Goal: Navigation & Orientation: Find specific page/section

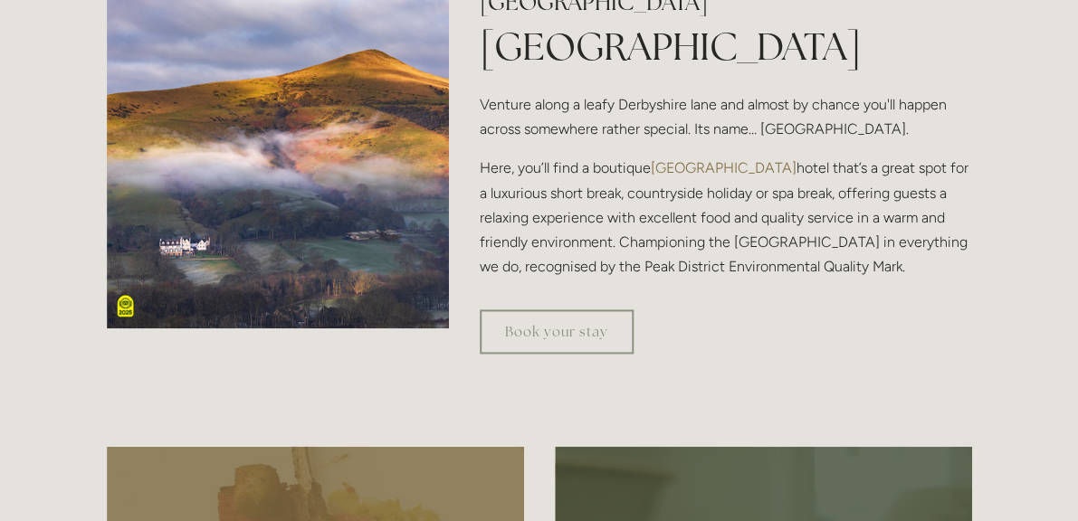
scroll to position [698, 0]
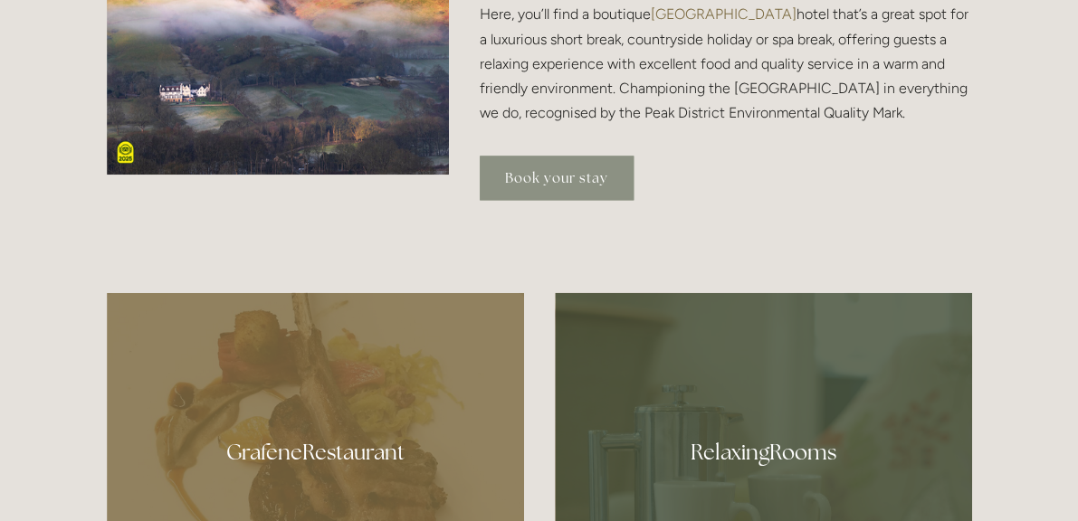
click at [547, 173] on link "Book your stay" at bounding box center [557, 178] width 154 height 44
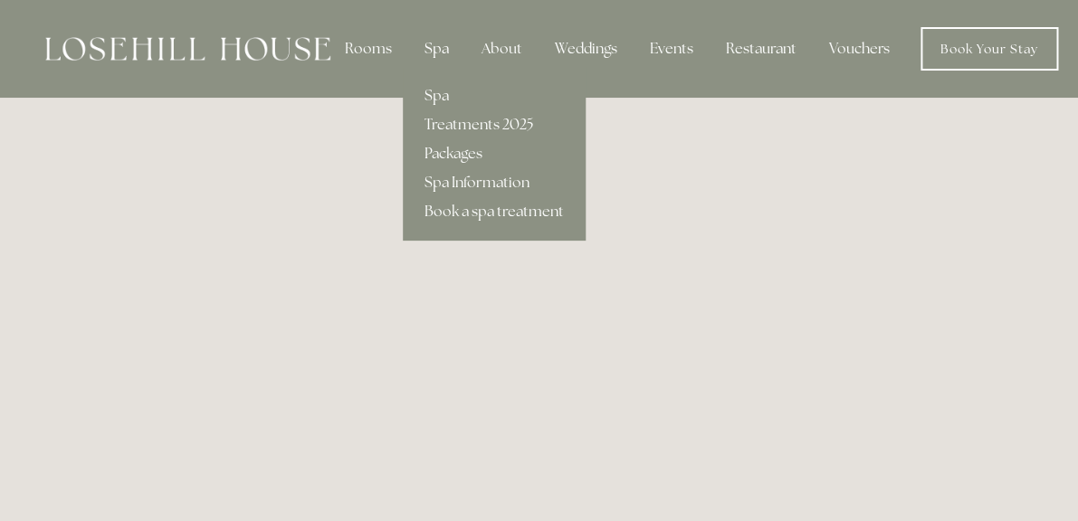
click at [442, 46] on div "Spa" at bounding box center [436, 49] width 53 height 36
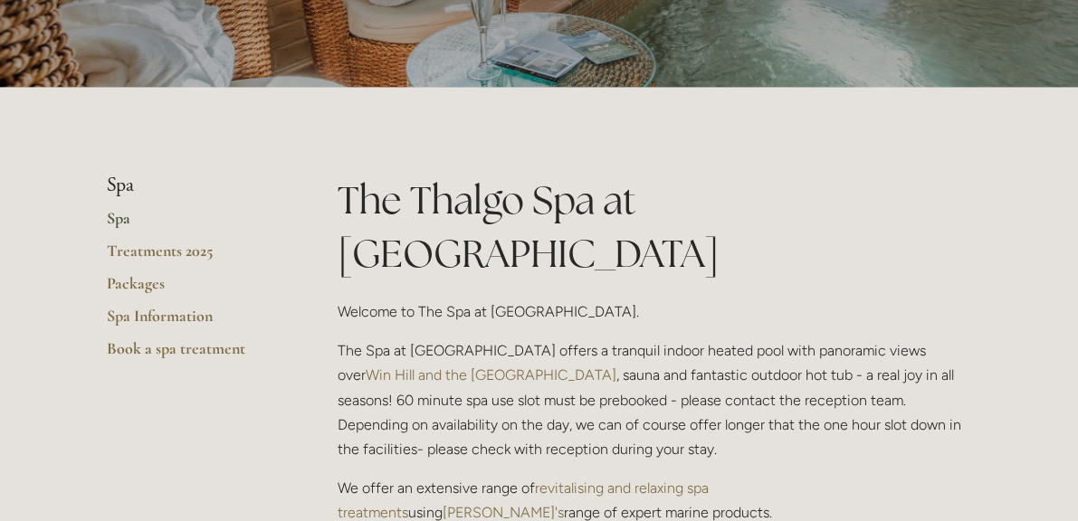
scroll to position [254, 0]
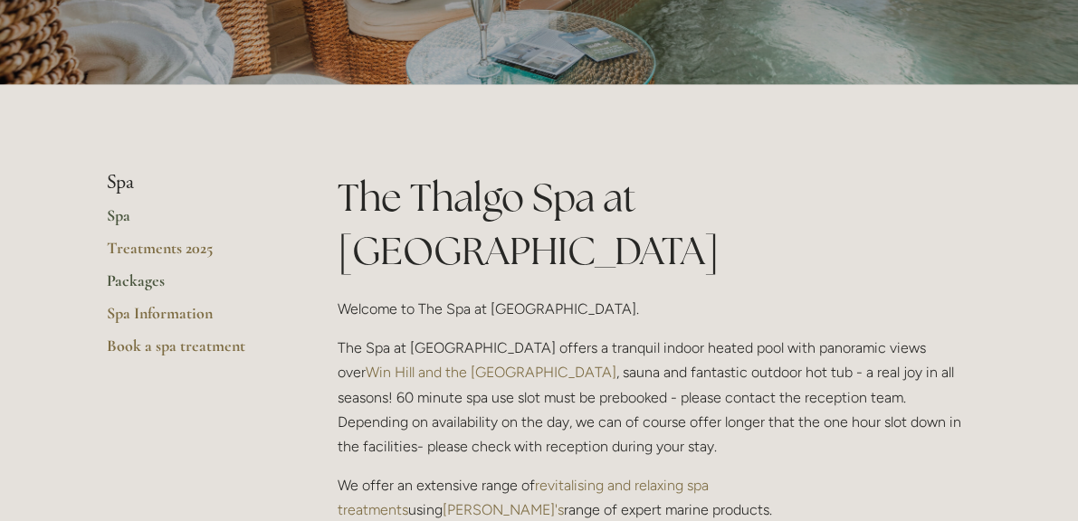
click at [140, 278] on link "Packages" at bounding box center [193, 287] width 173 height 33
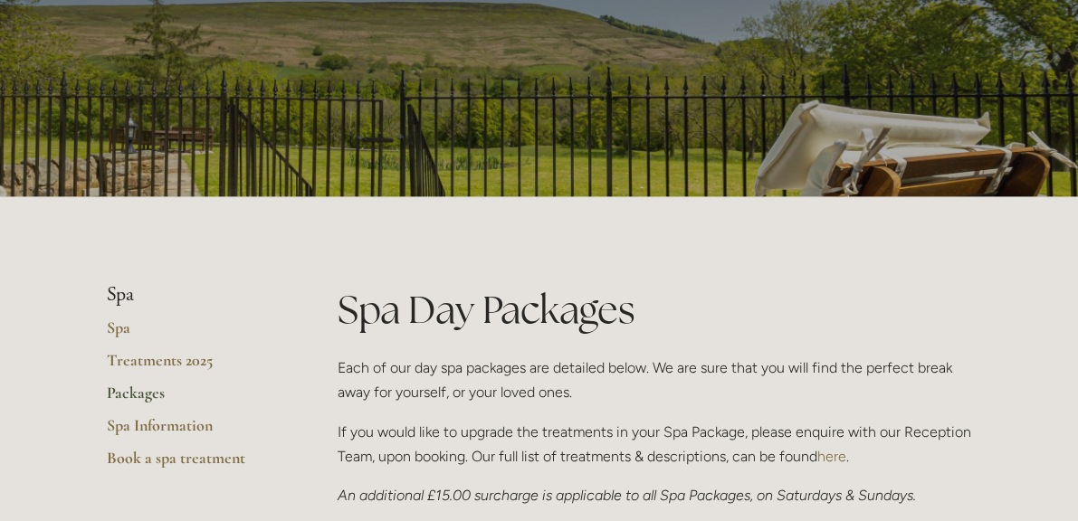
scroll to position [146, 0]
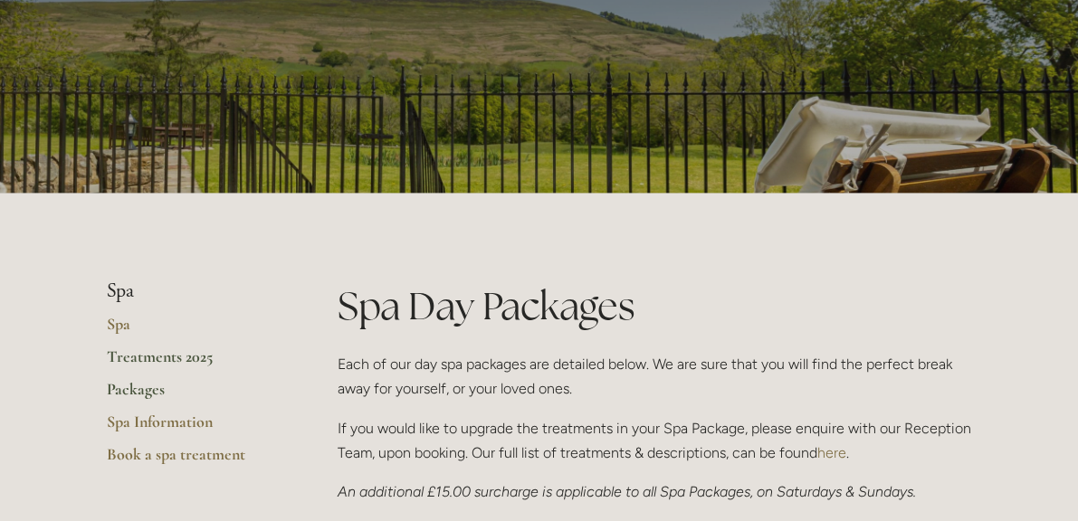
click at [176, 359] on link "Treatments 2025" at bounding box center [193, 363] width 173 height 33
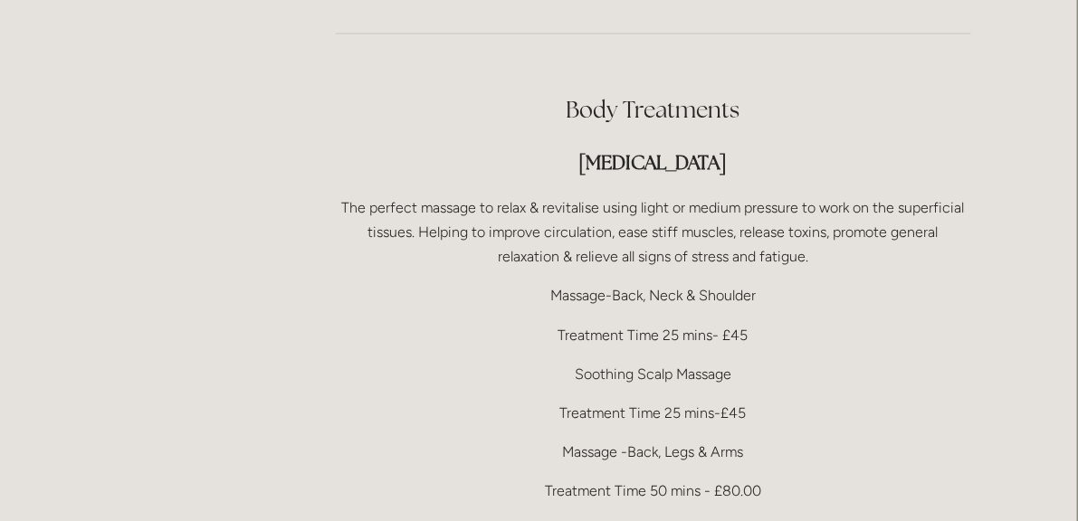
scroll to position [3485, 2]
